Goal: Information Seeking & Learning: Learn about a topic

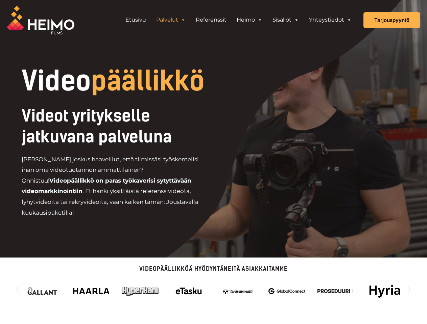
click at [213, 162] on div "Videot yritykselle jatkuvana palveluna [PERSON_NAME] joskus haaveillut, että ti…" at bounding box center [138, 164] width 232 height 119
click at [171, 20] on link "Palvelut" at bounding box center [171, 20] width 40 height 14
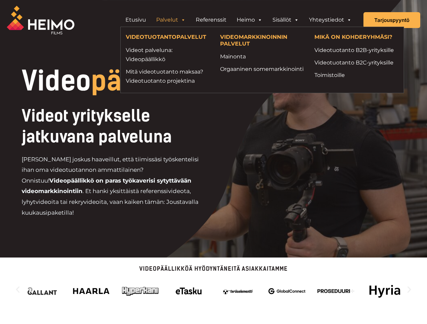
click at [183, 20] on span "Header Widget 1" at bounding box center [182, 20] width 5 height 14
click at [249, 20] on link "Heimo" at bounding box center [249, 20] width 36 height 14
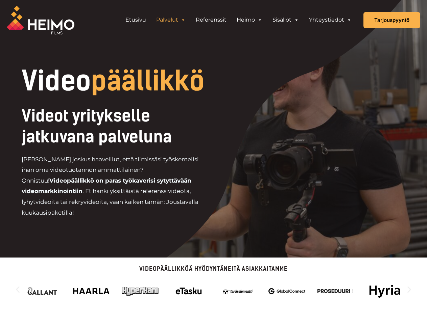
scroll to position [874, 0]
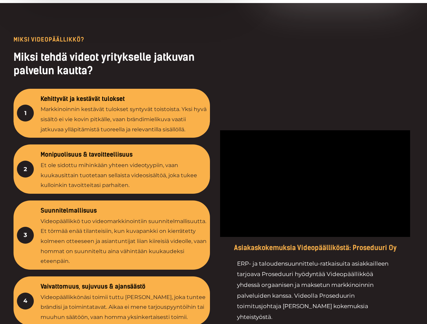
click at [285, 37] on div at bounding box center [315, 237] width 197 height 401
click at [296, 37] on div at bounding box center [315, 237] width 197 height 401
click at [349, 37] on div at bounding box center [315, 237] width 197 height 401
click at [213, 281] on div at bounding box center [213, 237] width 427 height 469
click at [18, 293] on div "4" at bounding box center [25, 301] width 17 height 17
